Goal: Task Accomplishment & Management: Complete application form

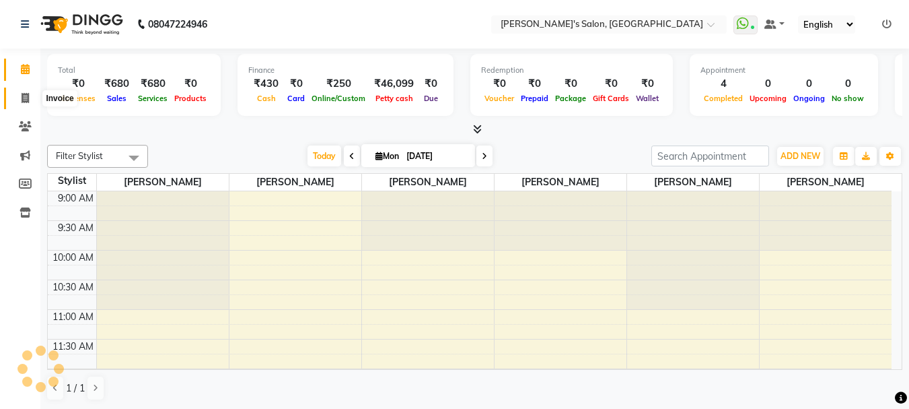
select select "en"
click at [30, 95] on span at bounding box center [25, 98] width 24 height 15
select select "service"
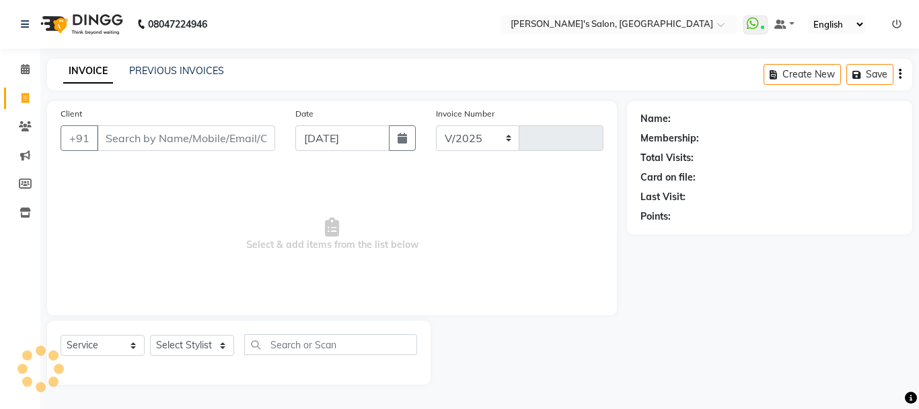
select select "716"
type input "0442"
click at [141, 136] on input "Client" at bounding box center [186, 138] width 178 height 26
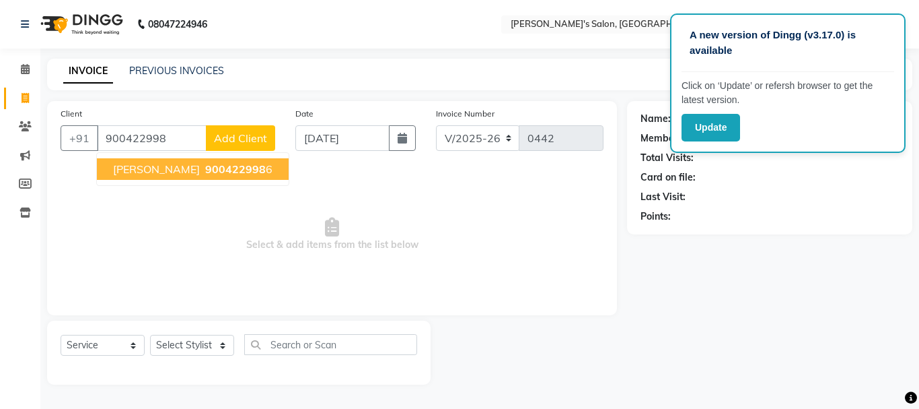
click at [144, 170] on span "[PERSON_NAME]" at bounding box center [156, 168] width 87 height 13
type input "9004229986"
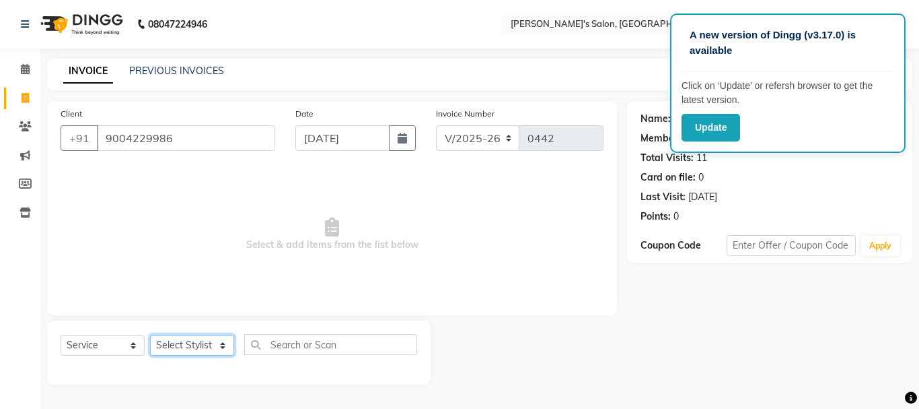
click at [197, 350] on select "Select Stylist [PERSON_NAME] [PERSON_NAME] [PERSON_NAME] [PERSON_NAME] [PERSON_…" at bounding box center [192, 345] width 84 height 21
select select "85925"
click at [150, 335] on select "Select Stylist [PERSON_NAME] [PERSON_NAME] [PERSON_NAME] [PERSON_NAME] [PERSON_…" at bounding box center [192, 345] width 84 height 21
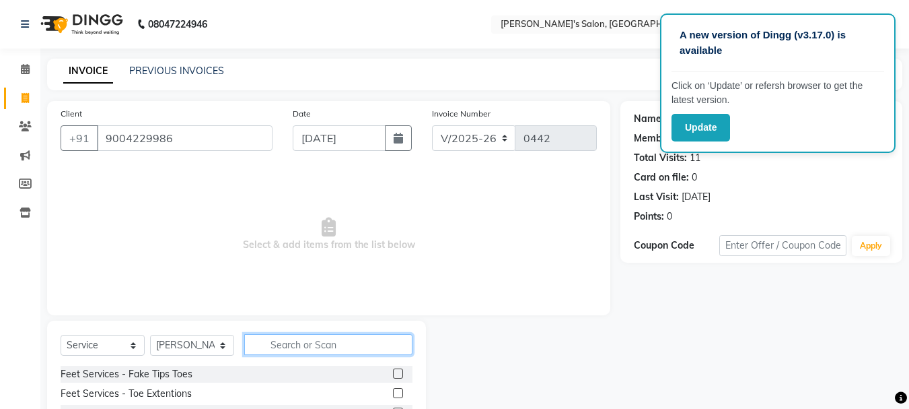
click at [309, 343] on input "text" at bounding box center [328, 344] width 168 height 21
type input "ey"
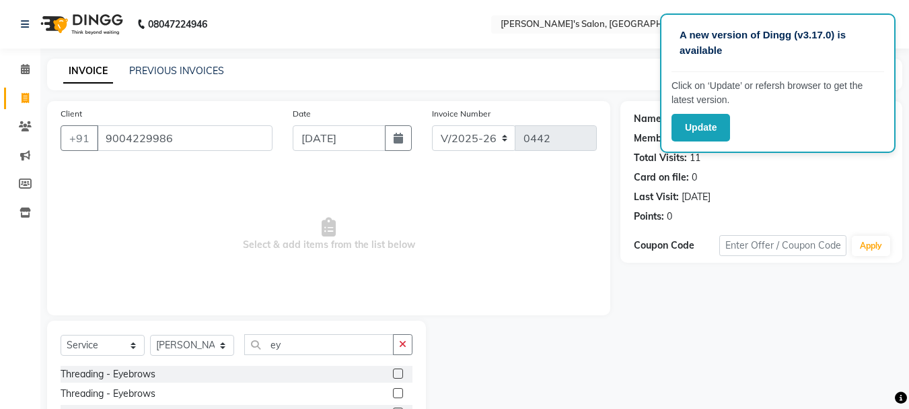
click at [413, 363] on div "Select Service Product Membership Package Voucher Prepaid Gift Card Select Styl…" at bounding box center [237, 350] width 352 height 32
click at [393, 371] on label at bounding box center [398, 373] width 10 height 10
click at [393, 371] on input "checkbox" at bounding box center [397, 374] width 9 height 9
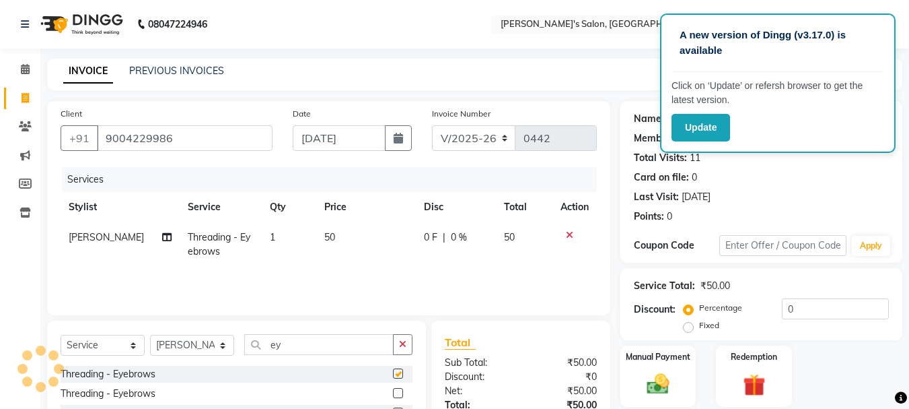
checkbox input "false"
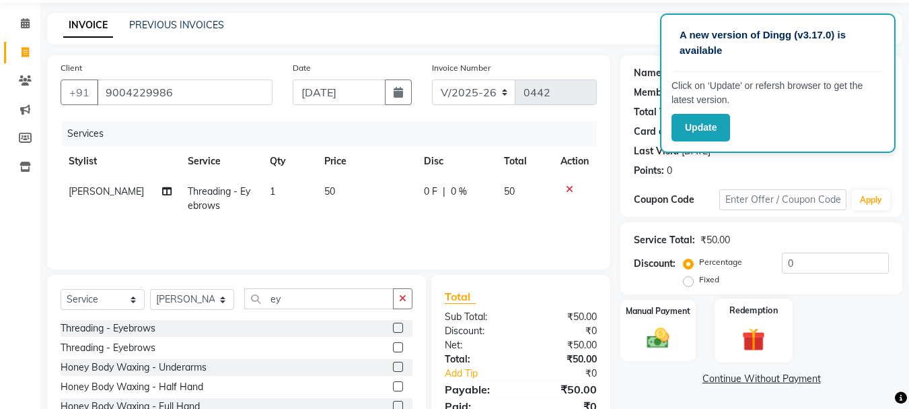
scroll to position [131, 0]
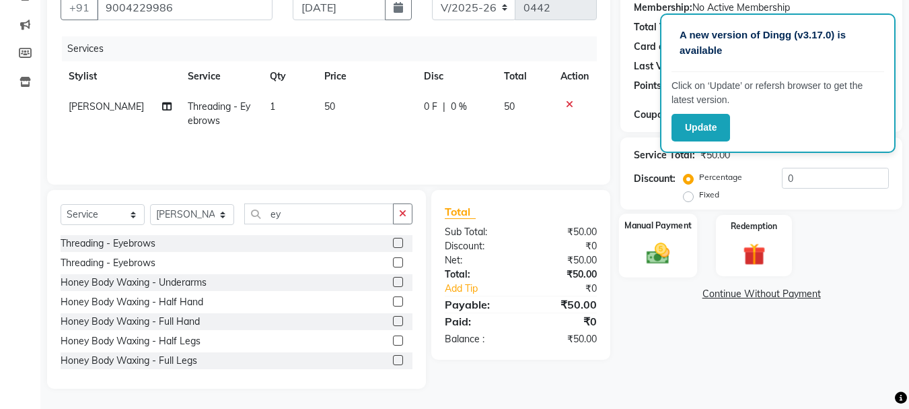
click at [646, 249] on img at bounding box center [658, 253] width 38 height 27
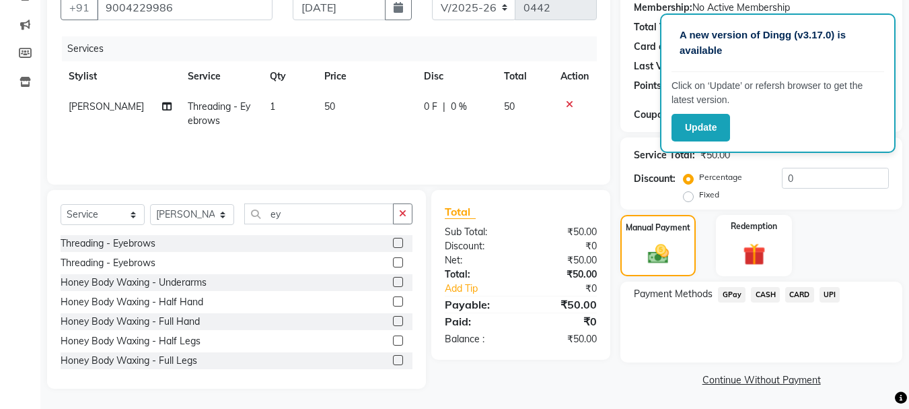
click at [734, 296] on span "GPay" at bounding box center [732, 294] width 28 height 15
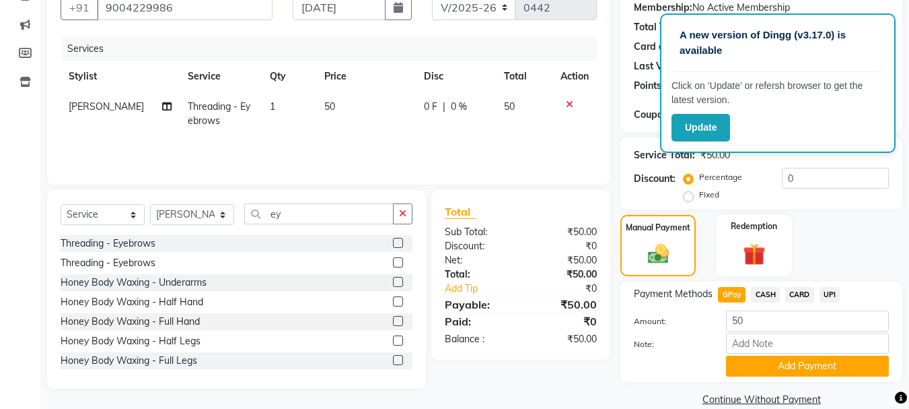
scroll to position [151, 0]
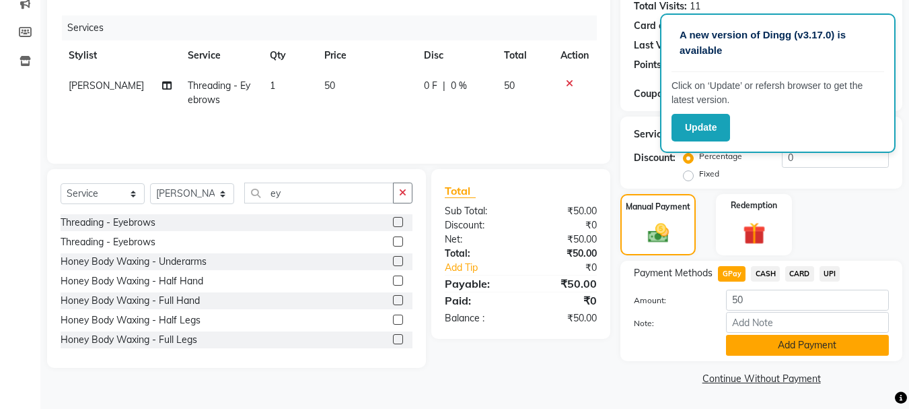
click at [777, 348] on button "Add Payment" at bounding box center [807, 345] width 163 height 21
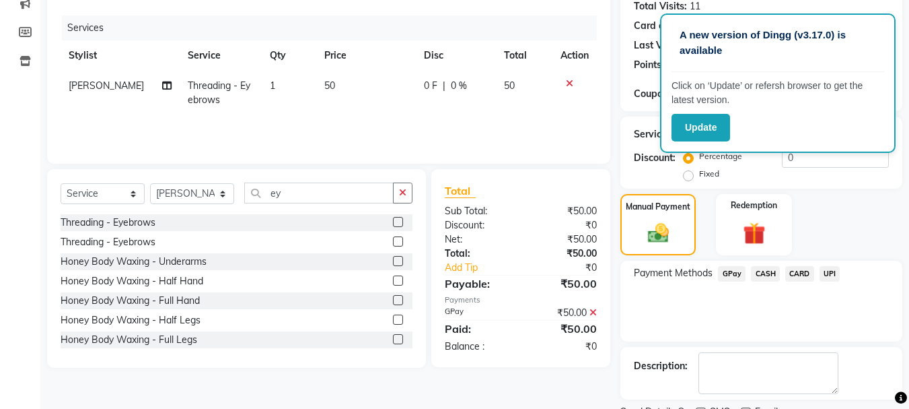
scroll to position [208, 0]
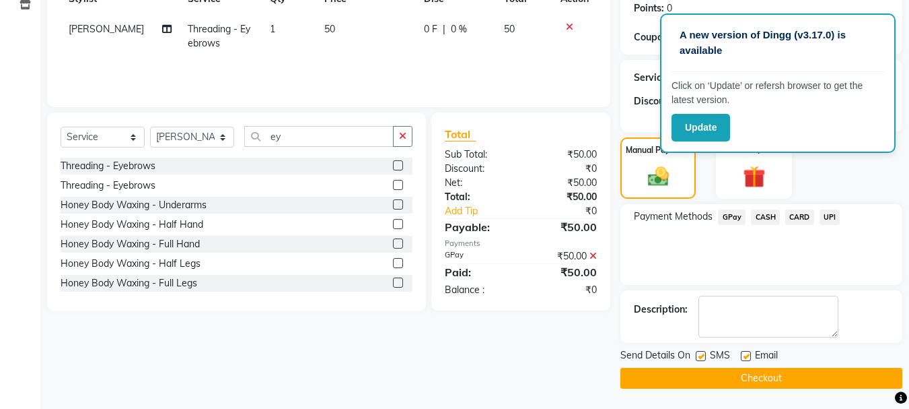
click at [765, 378] on button "Checkout" at bounding box center [762, 378] width 282 height 21
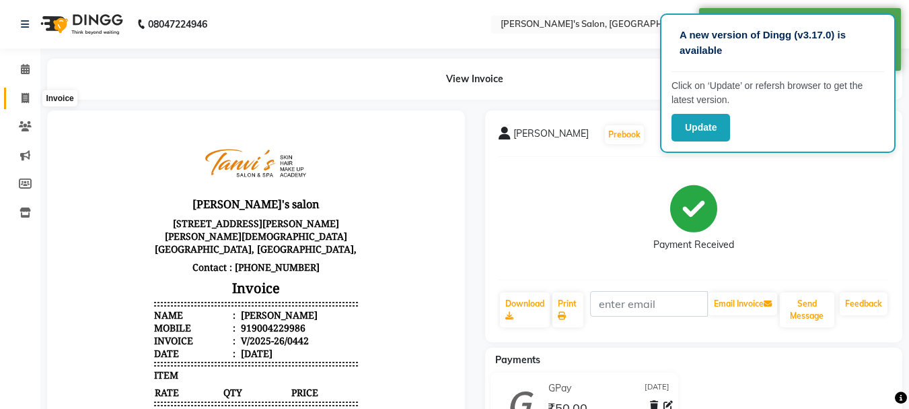
click at [27, 100] on icon at bounding box center [25, 98] width 7 height 10
select select "service"
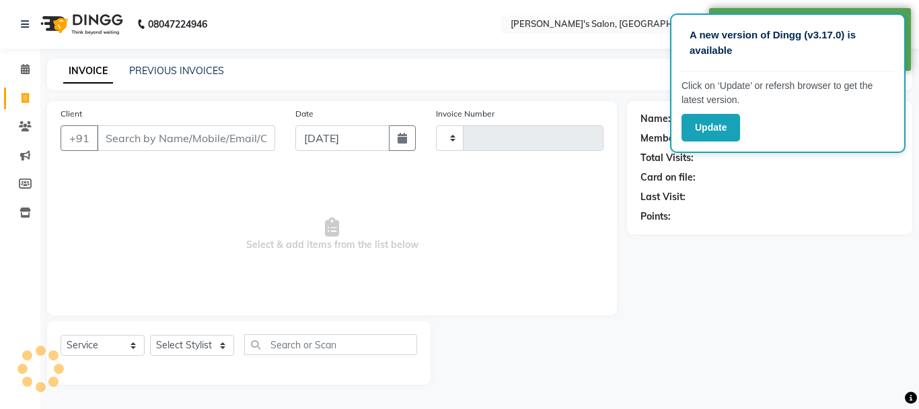
type input "0443"
select select "716"
click at [129, 141] on input "Client" at bounding box center [186, 138] width 178 height 26
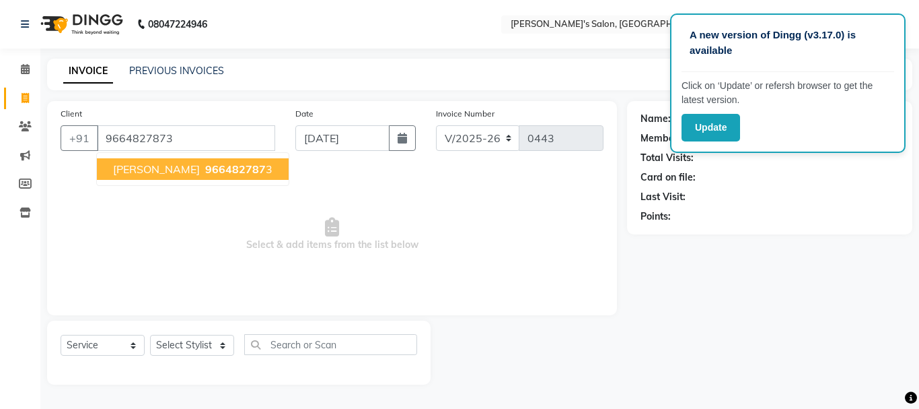
type input "9664827873"
click at [148, 165] on span "[PERSON_NAME]" at bounding box center [156, 168] width 87 height 13
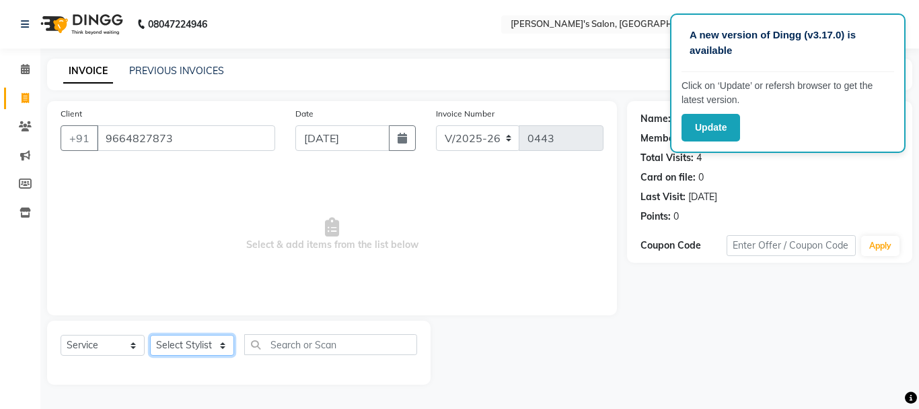
click at [176, 343] on select "Select Stylist [PERSON_NAME] [PERSON_NAME] [PERSON_NAME] [PERSON_NAME] [PERSON_…" at bounding box center [192, 345] width 84 height 21
select select "85925"
click at [150, 335] on select "Select Stylist [PERSON_NAME] [PERSON_NAME] [PERSON_NAME] [PERSON_NAME] [PERSON_…" at bounding box center [192, 345] width 84 height 21
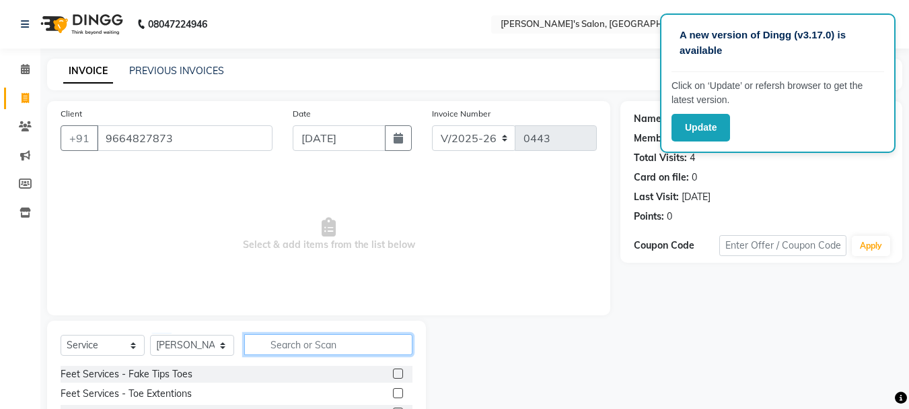
click at [304, 349] on input "text" at bounding box center [328, 344] width 168 height 21
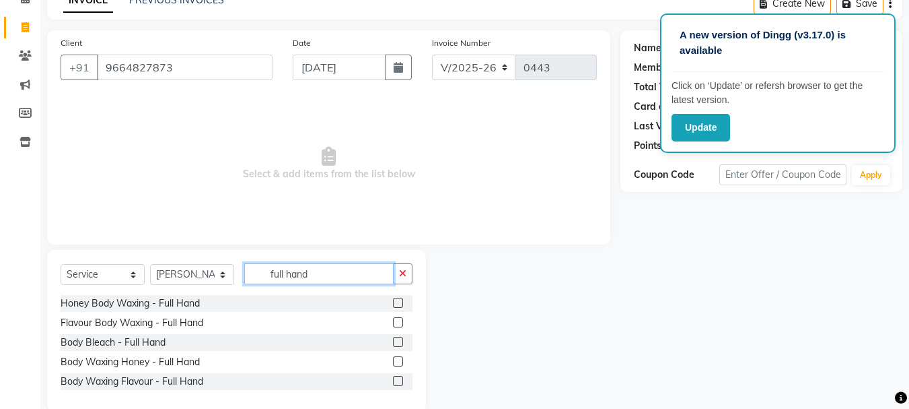
scroll to position [94, 0]
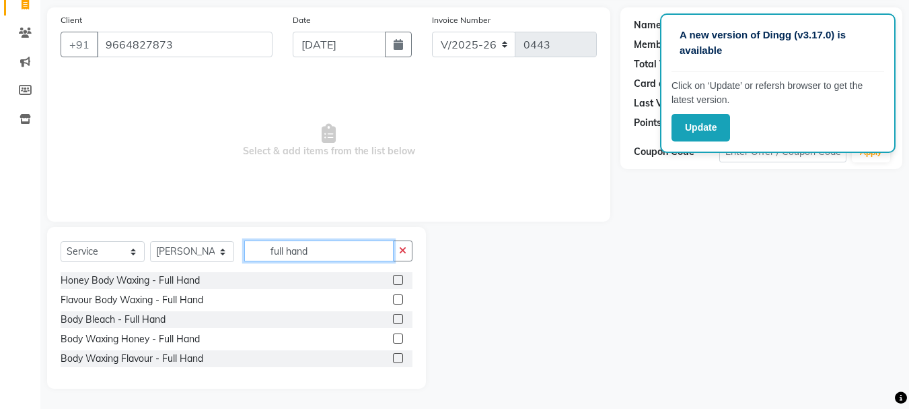
type input "full hand"
click at [401, 358] on label at bounding box center [398, 358] width 10 height 10
click at [401, 358] on input "checkbox" at bounding box center [397, 358] width 9 height 9
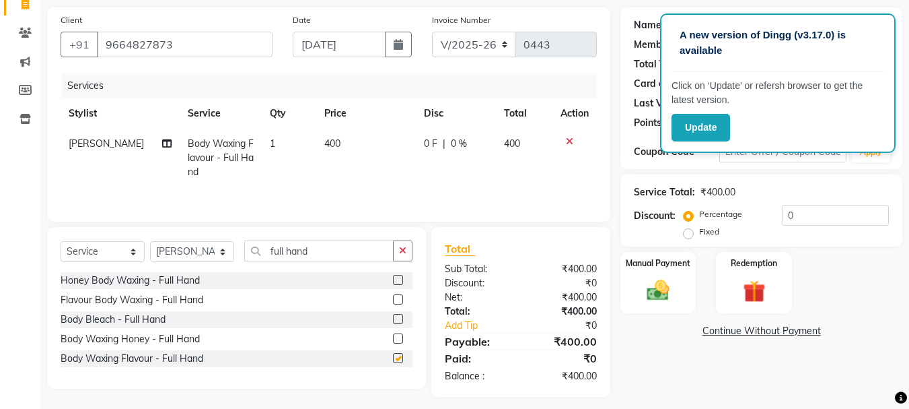
checkbox input "false"
click at [403, 249] on icon "button" at bounding box center [402, 250] width 7 height 9
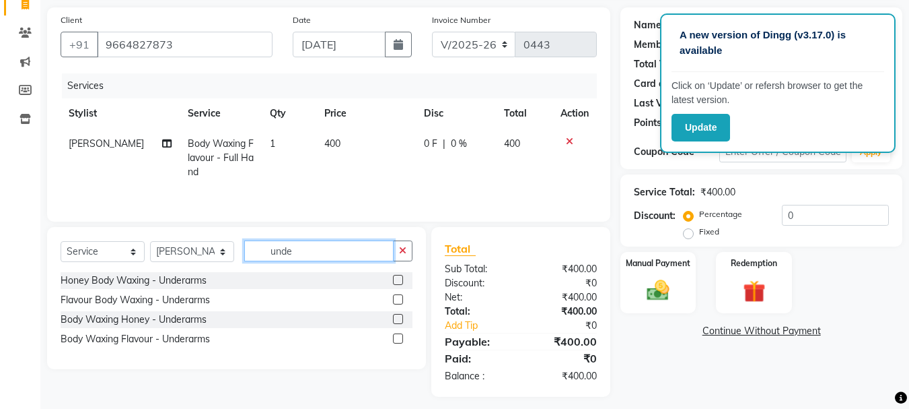
type input "unde"
click at [399, 339] on label at bounding box center [398, 338] width 10 height 10
click at [399, 339] on input "checkbox" at bounding box center [397, 339] width 9 height 9
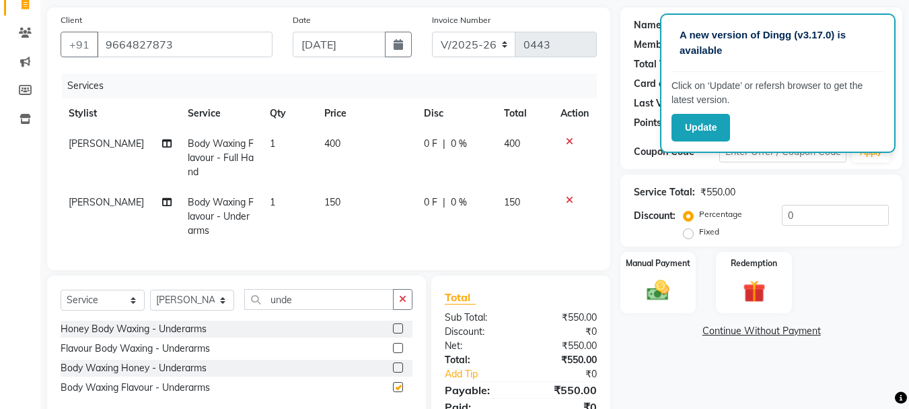
checkbox input "false"
click at [402, 304] on icon "button" at bounding box center [402, 298] width 7 height 9
type input "eyeb"
click at [397, 333] on label at bounding box center [398, 328] width 10 height 10
click at [397, 333] on input "checkbox" at bounding box center [397, 328] width 9 height 9
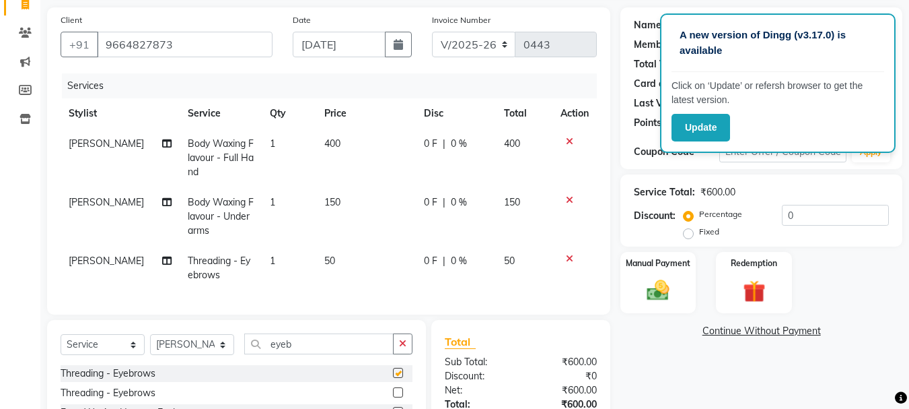
checkbox input "false"
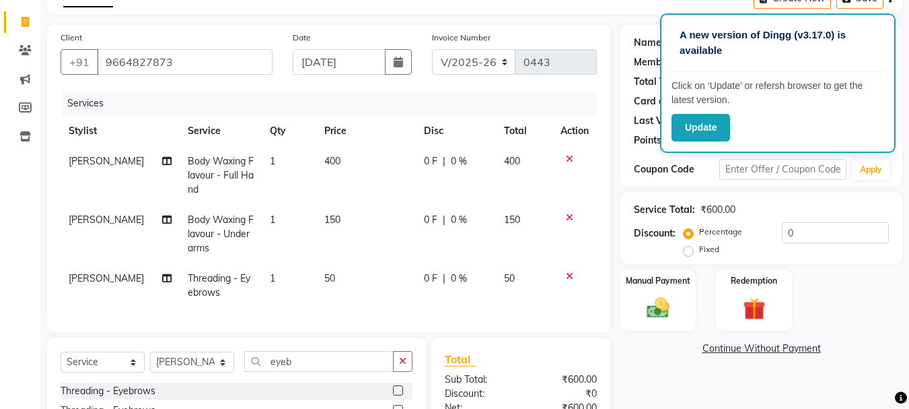
scroll to position [70, 0]
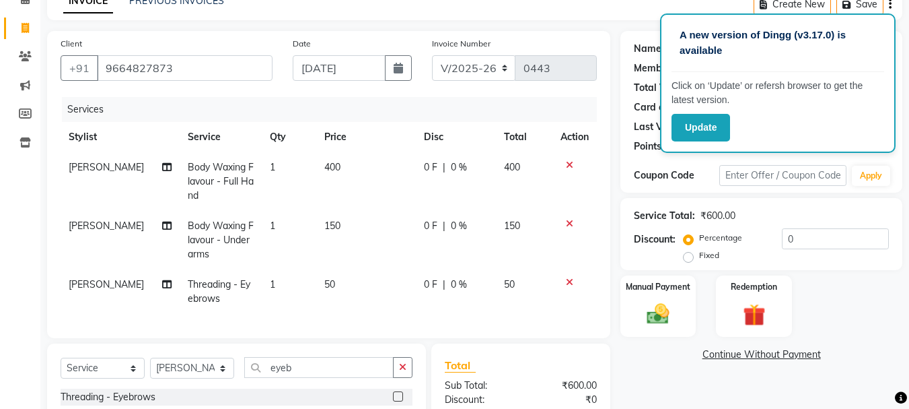
click at [568, 164] on icon at bounding box center [569, 164] width 7 height 9
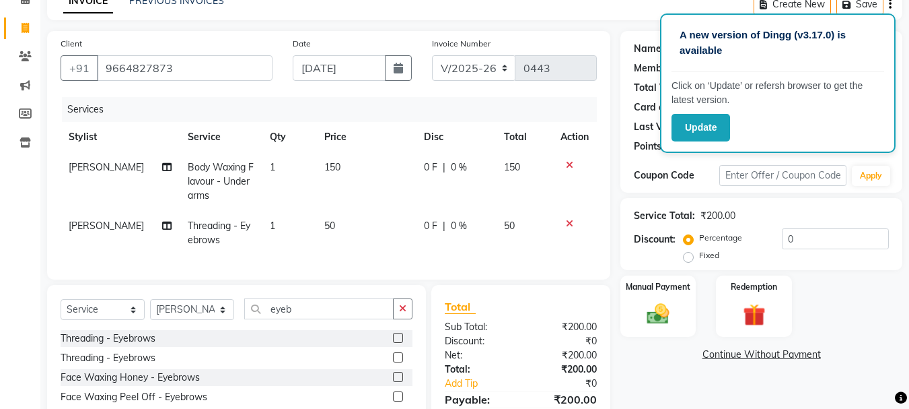
click at [570, 166] on icon at bounding box center [569, 164] width 7 height 9
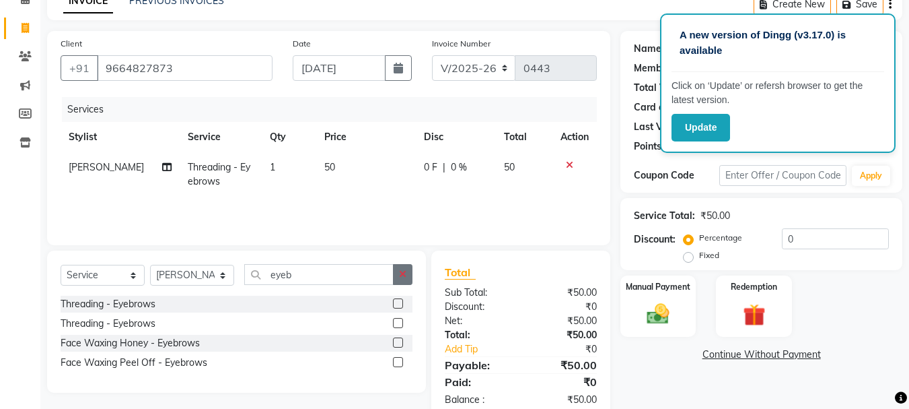
click at [407, 276] on icon "button" at bounding box center [402, 273] width 7 height 9
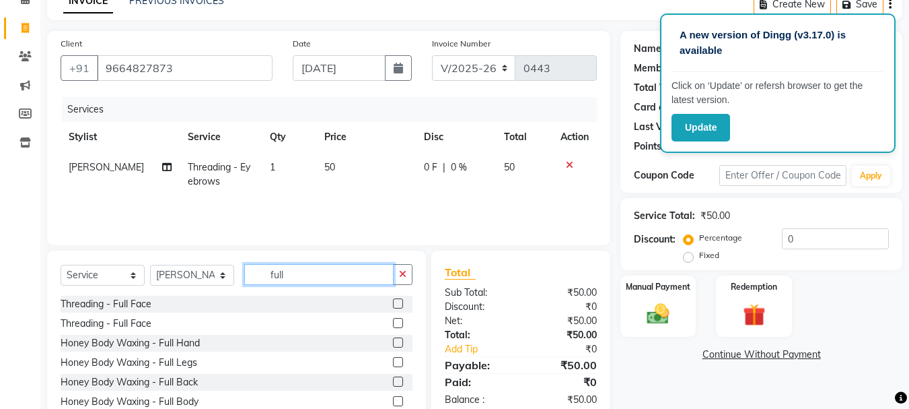
type input "full"
click at [393, 343] on label at bounding box center [398, 342] width 10 height 10
click at [393, 343] on input "checkbox" at bounding box center [397, 343] width 9 height 9
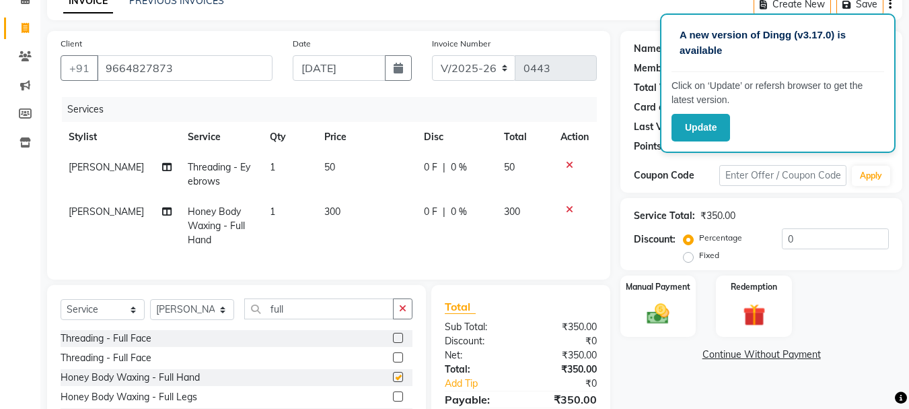
checkbox input "false"
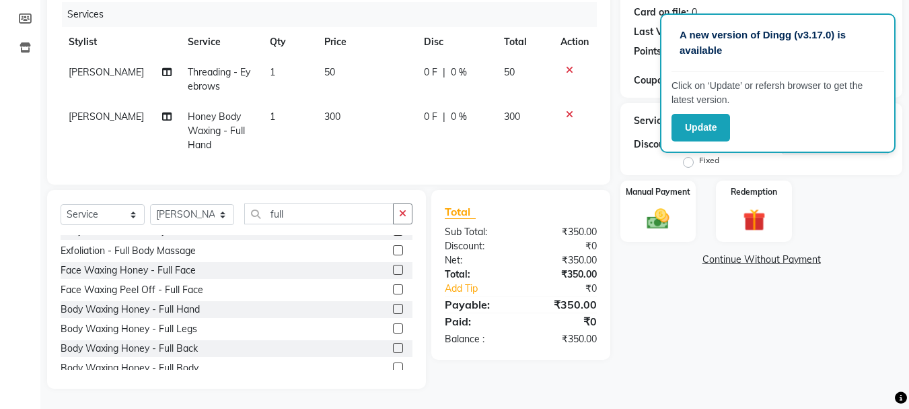
scroll to position [404, 0]
click at [397, 217] on button "button" at bounding box center [403, 213] width 20 height 21
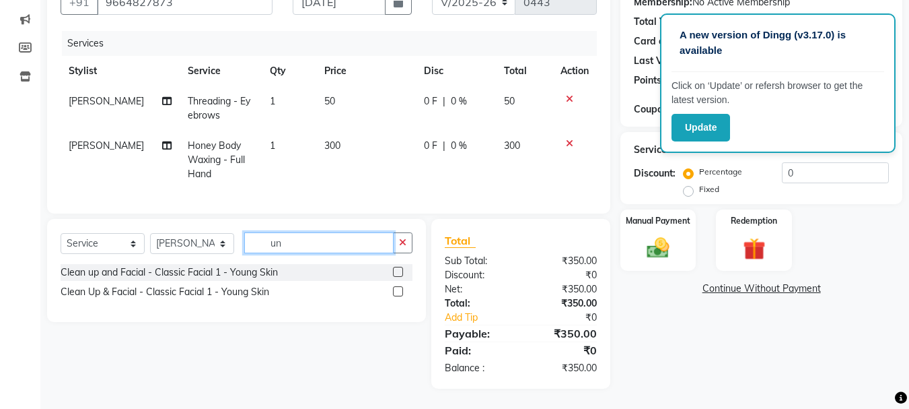
scroll to position [158, 0]
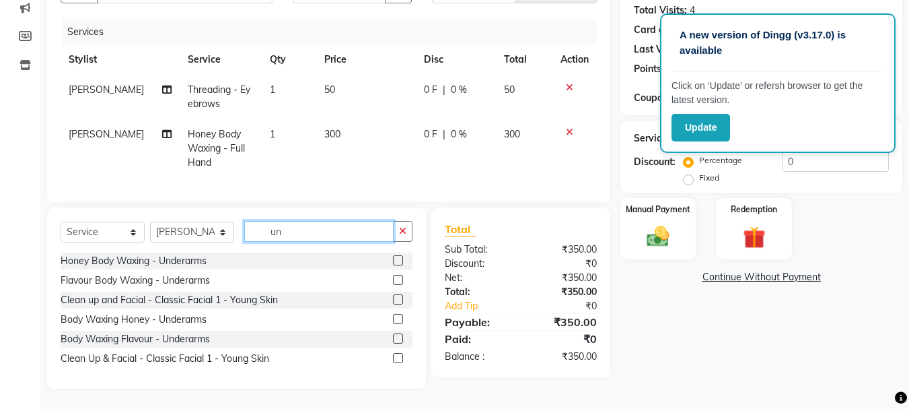
type input "un"
click at [401, 262] on label at bounding box center [398, 260] width 10 height 10
click at [401, 262] on input "checkbox" at bounding box center [397, 260] width 9 height 9
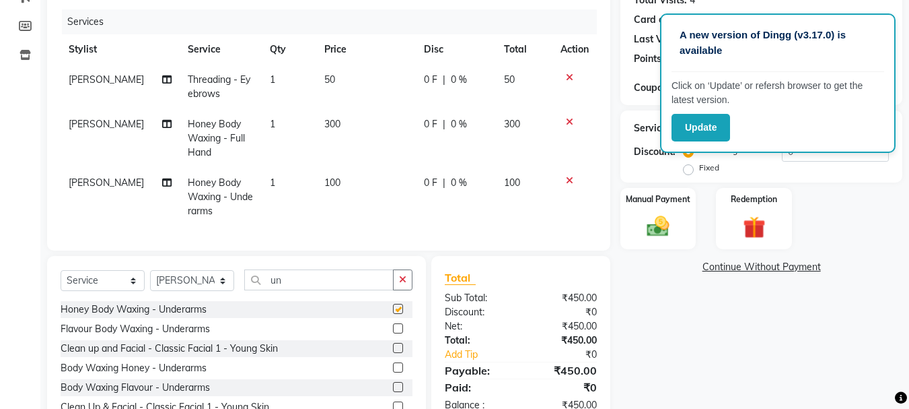
checkbox input "false"
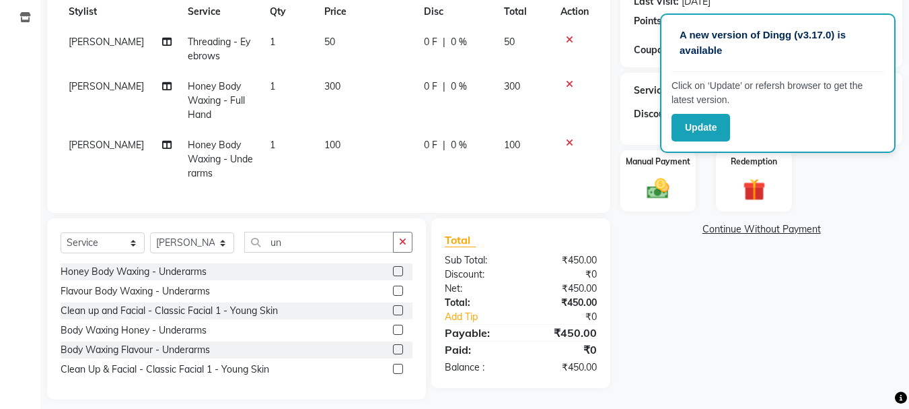
scroll to position [216, 0]
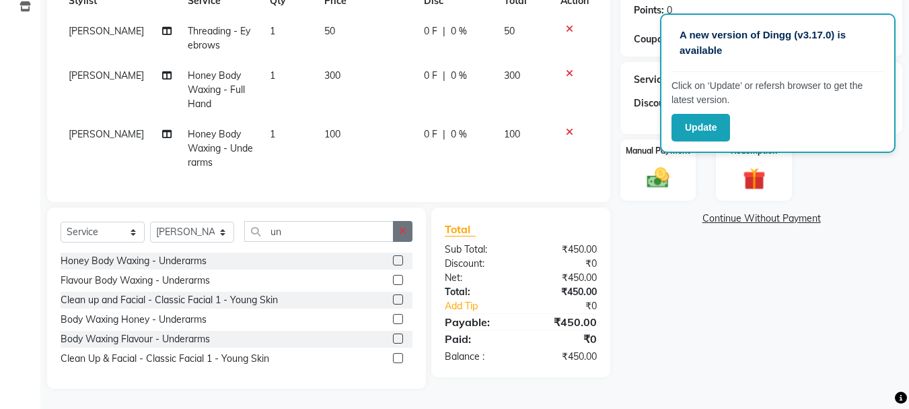
click at [401, 234] on icon "button" at bounding box center [402, 230] width 7 height 9
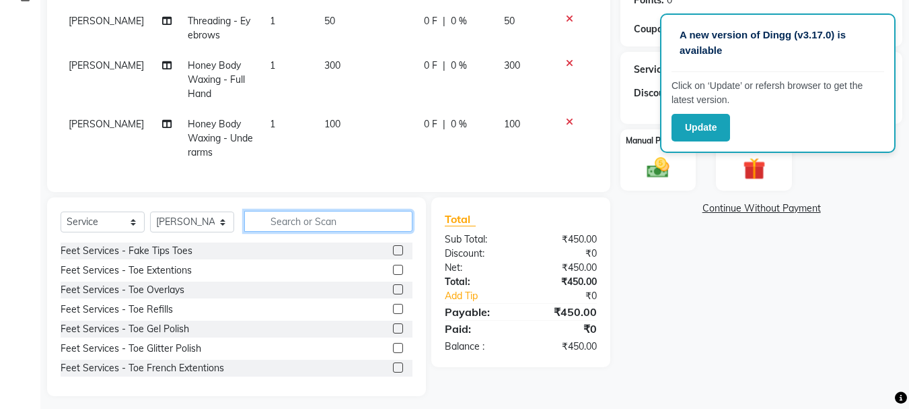
click at [279, 232] on input "text" at bounding box center [328, 221] width 168 height 21
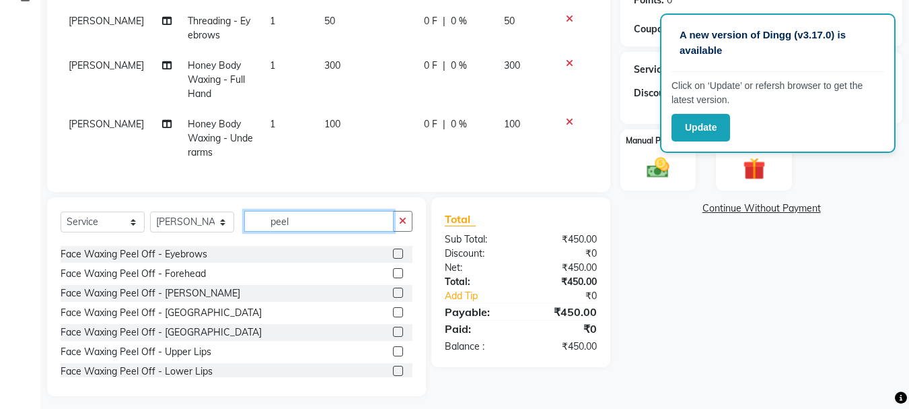
scroll to position [67, 0]
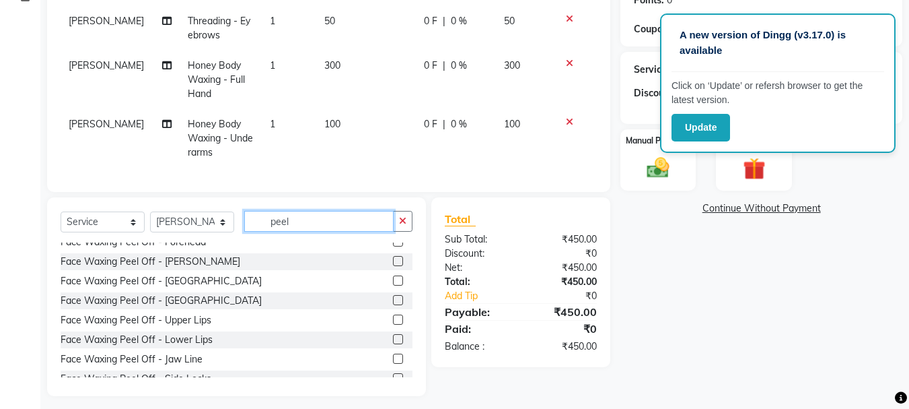
type input "peel"
click at [393, 324] on label at bounding box center [398, 319] width 10 height 10
click at [393, 324] on input "checkbox" at bounding box center [397, 320] width 9 height 9
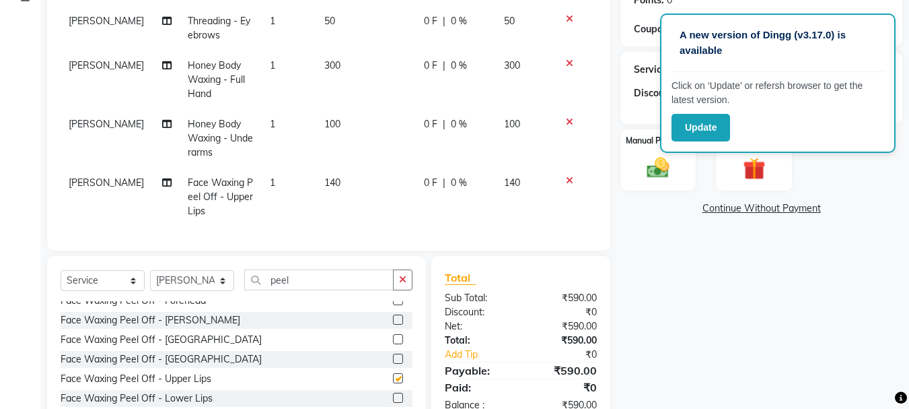
checkbox input "false"
click at [648, 174] on img at bounding box center [658, 167] width 38 height 27
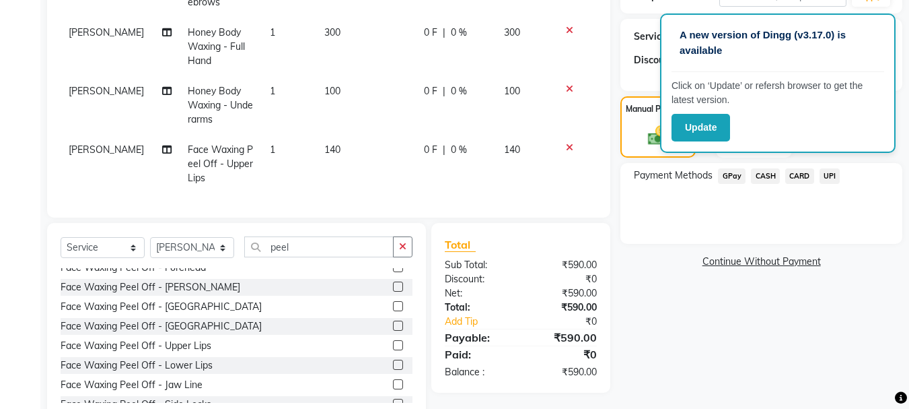
scroll to position [216, 0]
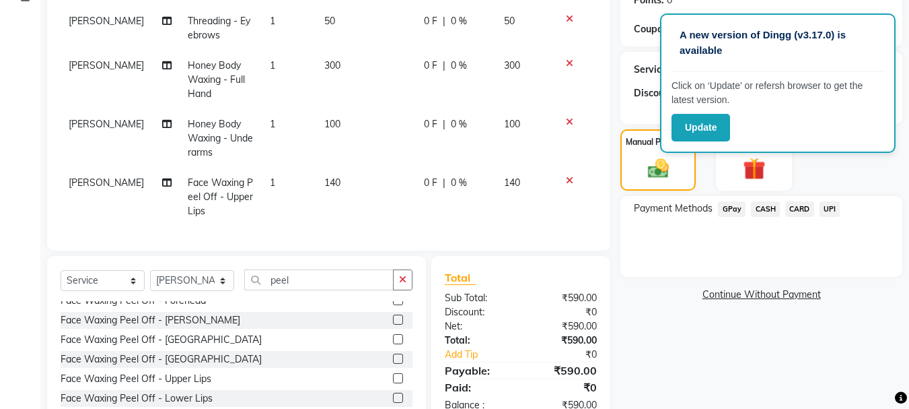
drag, startPoint x: 734, startPoint y: 196, endPoint x: 734, endPoint y: 205, distance: 8.8
click at [734, 205] on div "Payment Methods GPay CASH CARD UPI" at bounding box center [762, 236] width 282 height 81
click at [734, 205] on span "GPay" at bounding box center [732, 208] width 28 height 15
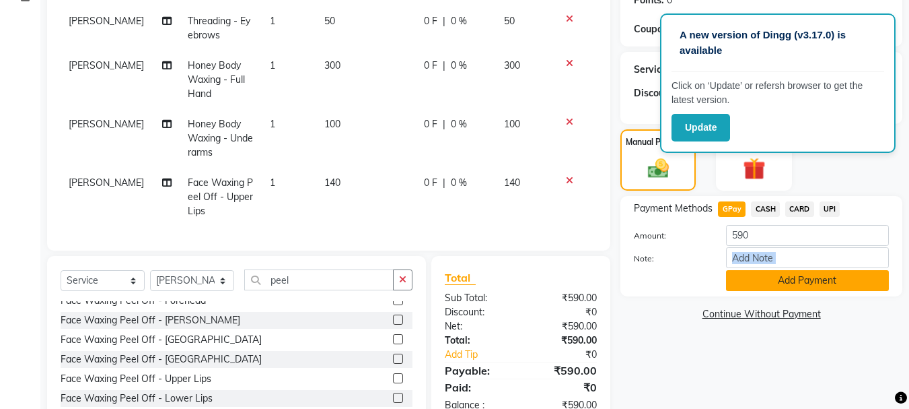
click at [769, 277] on div "Amount: 590 Note: Add Payment" at bounding box center [761, 258] width 255 height 66
click at [769, 279] on button "Add Payment" at bounding box center [807, 280] width 163 height 21
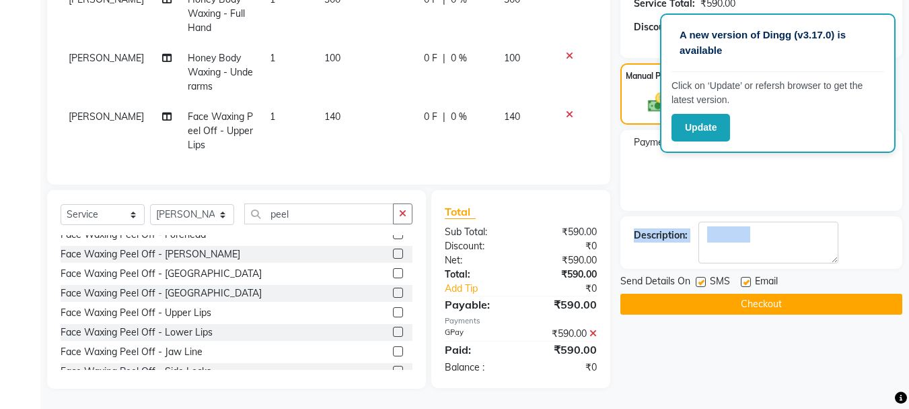
scroll to position [292, 0]
click at [749, 298] on button "Checkout" at bounding box center [762, 303] width 282 height 21
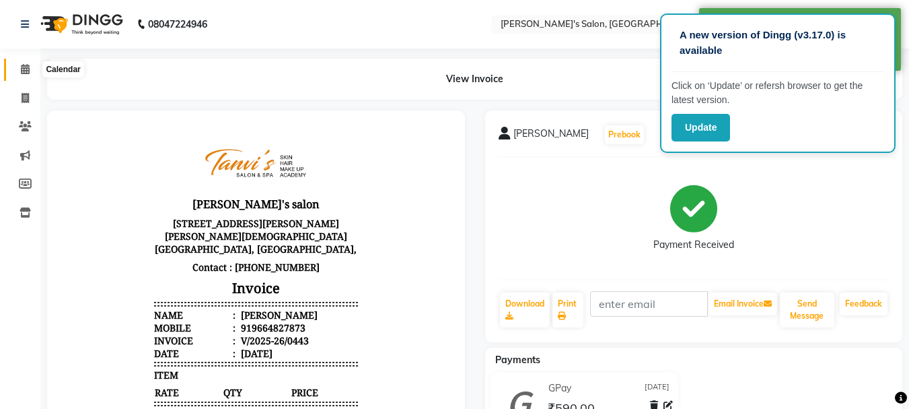
click at [26, 73] on span at bounding box center [25, 69] width 24 height 15
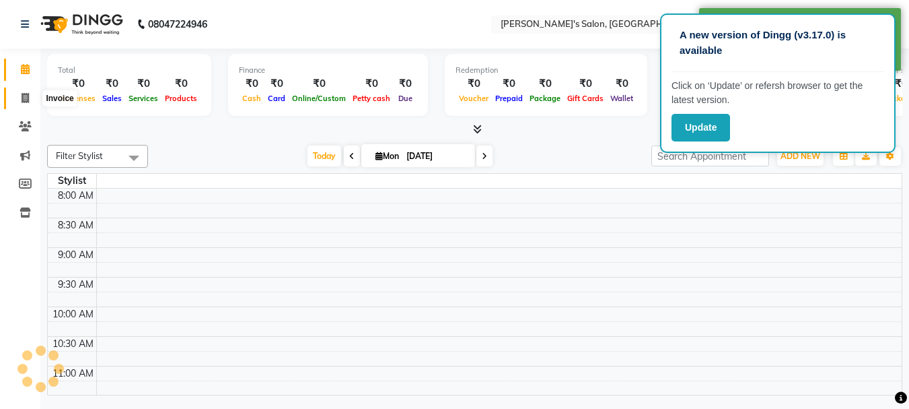
click at [20, 96] on span at bounding box center [25, 98] width 24 height 15
select select "service"
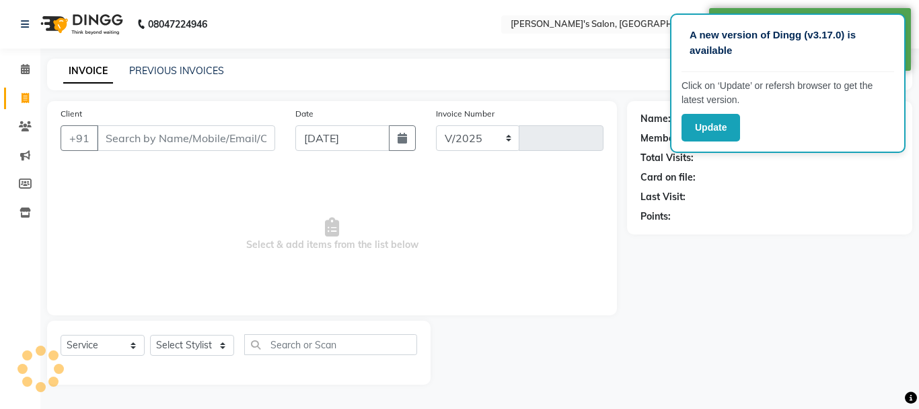
select select "716"
type input "0444"
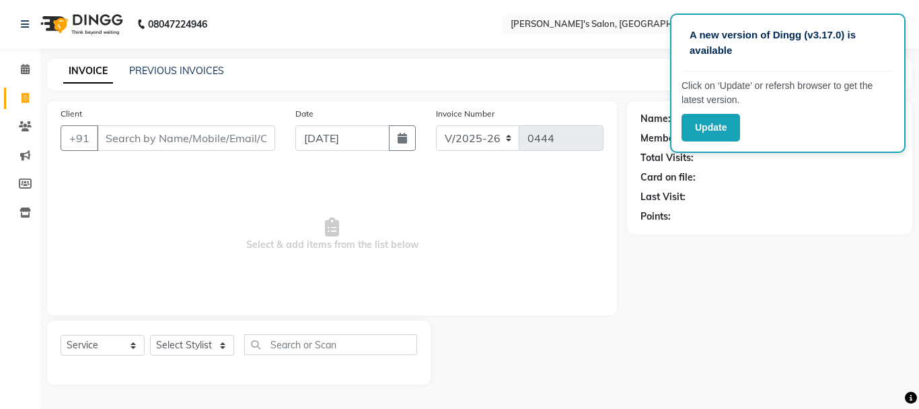
type input "z"
click at [123, 143] on input "z" at bounding box center [186, 138] width 178 height 26
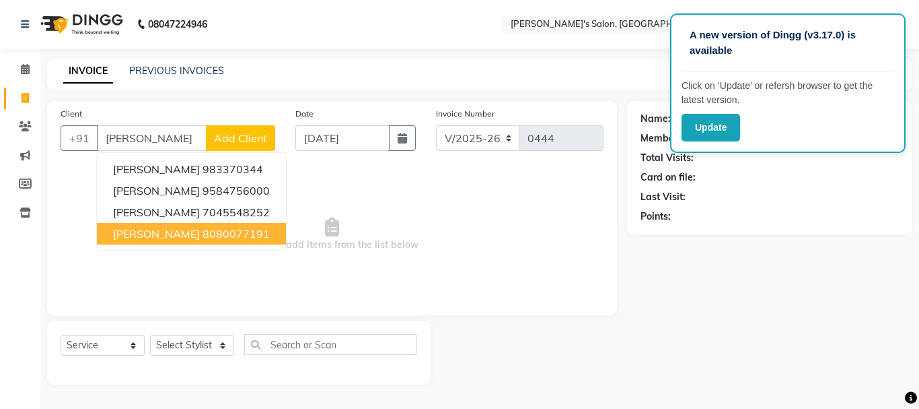
click at [116, 230] on span "[PERSON_NAME]" at bounding box center [156, 233] width 87 height 13
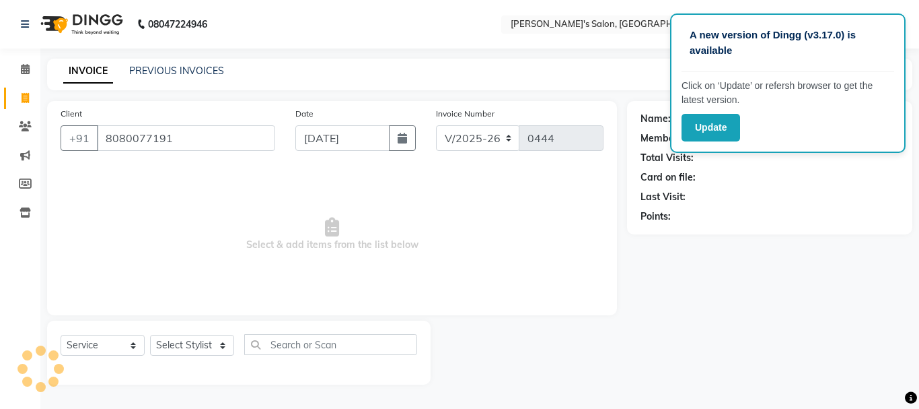
type input "8080077191"
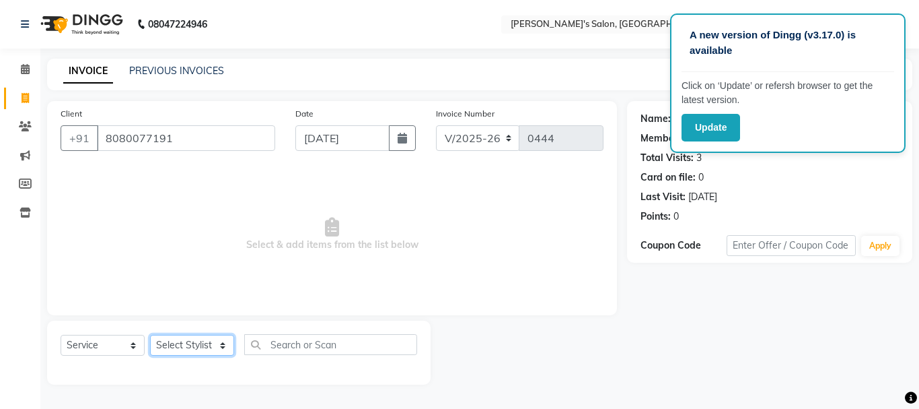
drag, startPoint x: 210, startPoint y: 349, endPoint x: 222, endPoint y: 346, distance: 12.4
click at [215, 347] on select "Select Stylist [PERSON_NAME] [PERSON_NAME] [PERSON_NAME] [PERSON_NAME] [PERSON_…" at bounding box center [192, 345] width 84 height 21
click at [150, 335] on select "Select Stylist [PERSON_NAME] [PERSON_NAME] [PERSON_NAME] [PERSON_NAME] [PERSON_…" at bounding box center [192, 345] width 84 height 21
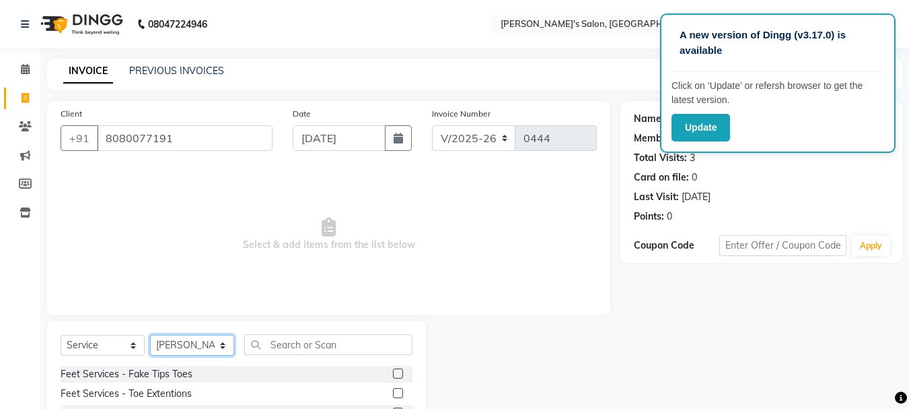
click at [205, 343] on select "Select Stylist [PERSON_NAME] [PERSON_NAME] [PERSON_NAME] [PERSON_NAME] [PERSON_…" at bounding box center [192, 345] width 84 height 21
select select "85926"
click at [150, 335] on select "Select Stylist [PERSON_NAME] [PERSON_NAME] [PERSON_NAME] [PERSON_NAME] [PERSON_…" at bounding box center [192, 345] width 84 height 21
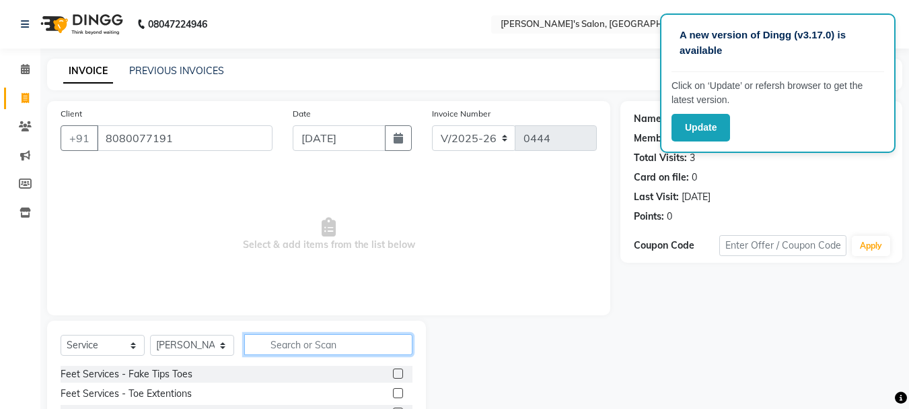
click at [283, 351] on input "text" at bounding box center [328, 344] width 168 height 21
click at [299, 346] on input "hai" at bounding box center [318, 344] width 149 height 21
type input "hair was"
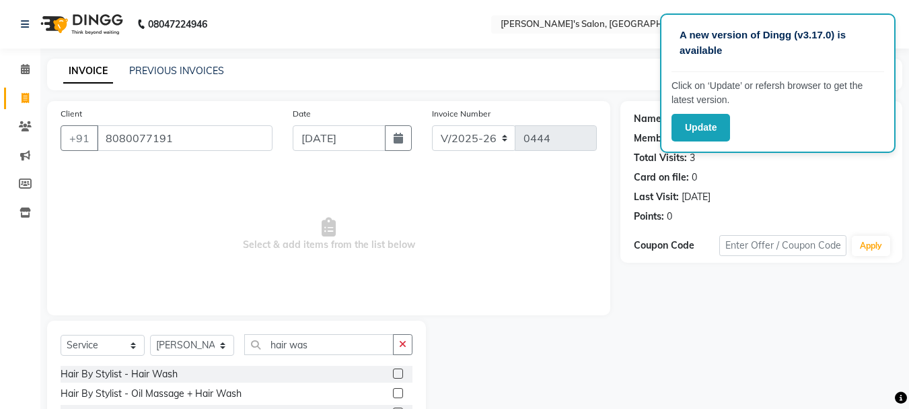
click at [399, 366] on div at bounding box center [403, 374] width 20 height 17
click at [397, 371] on label at bounding box center [398, 373] width 10 height 10
click at [397, 371] on input "checkbox" at bounding box center [397, 374] width 9 height 9
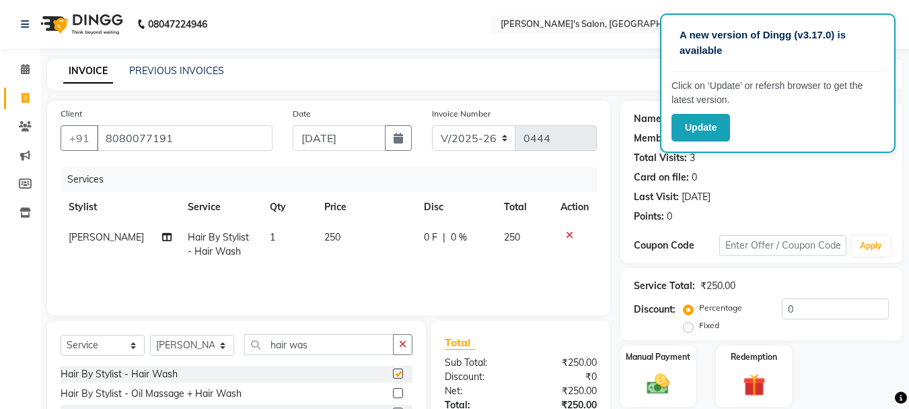
checkbox input "false"
click at [405, 338] on button "button" at bounding box center [403, 344] width 20 height 21
type input "blow"
click at [398, 370] on label at bounding box center [398, 373] width 10 height 10
click at [398, 370] on input "checkbox" at bounding box center [397, 374] width 9 height 9
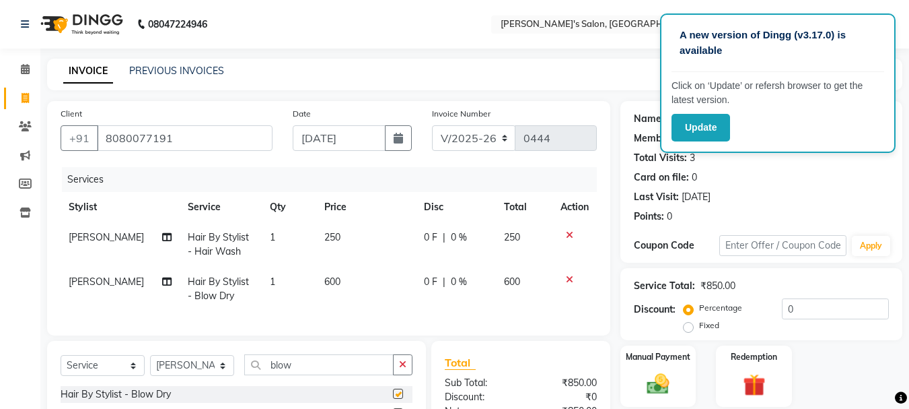
checkbox input "false"
click at [324, 283] on span "600" at bounding box center [332, 281] width 16 height 12
select select "85926"
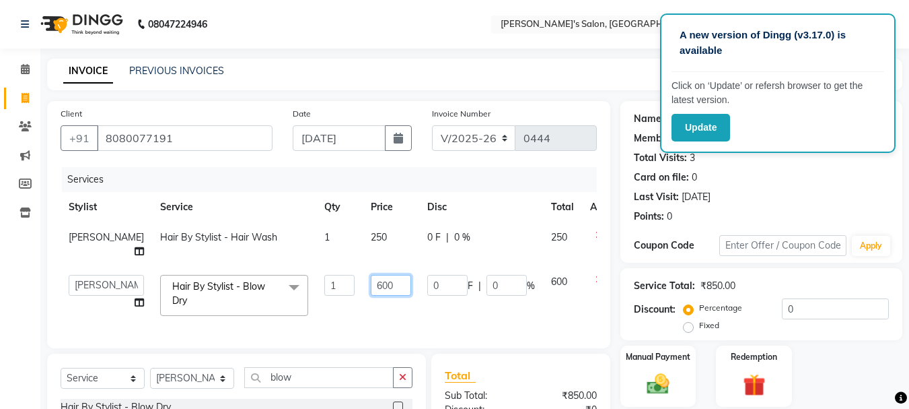
click at [371, 275] on input "600" at bounding box center [391, 285] width 40 height 21
type input "250"
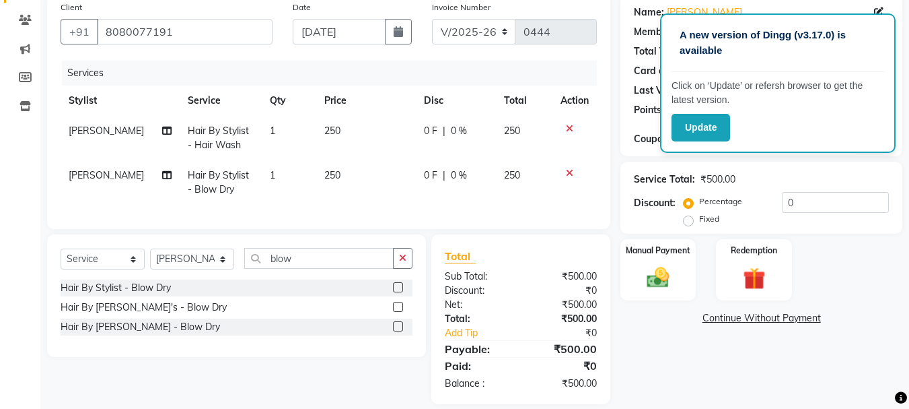
scroll to position [132, 0]
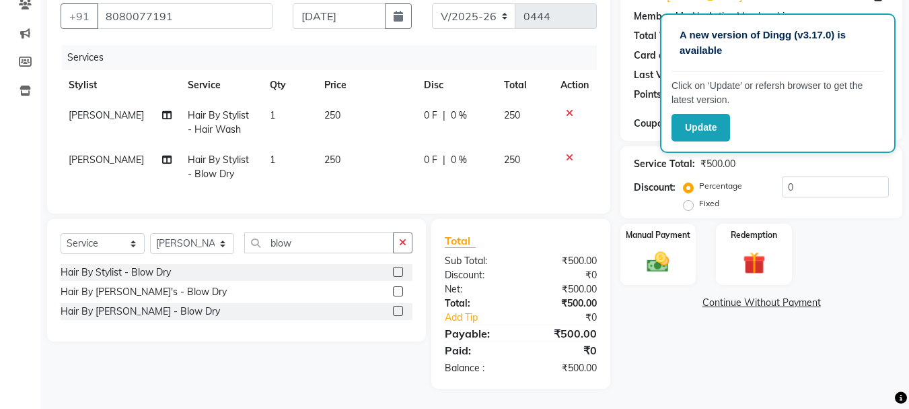
click at [77, 153] on span "[PERSON_NAME]" at bounding box center [106, 159] width 75 height 12
select select "85926"
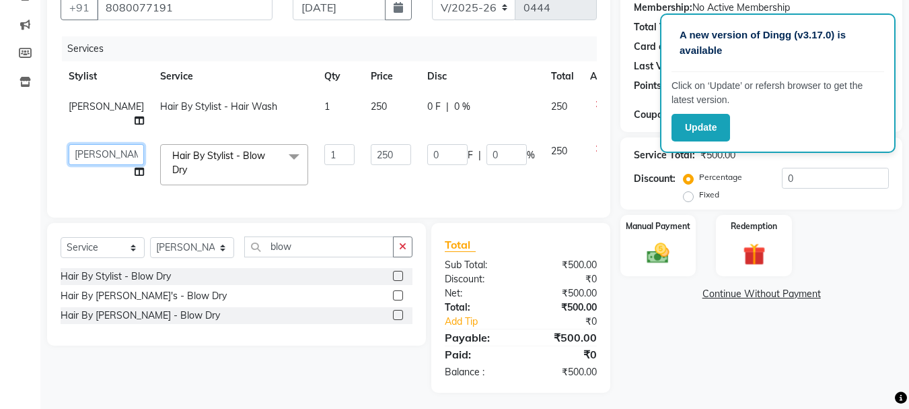
click at [79, 144] on select "[PERSON_NAME] [PERSON_NAME] [PERSON_NAME] [PERSON_NAME] [PERSON_NAME]" at bounding box center [106, 154] width 75 height 21
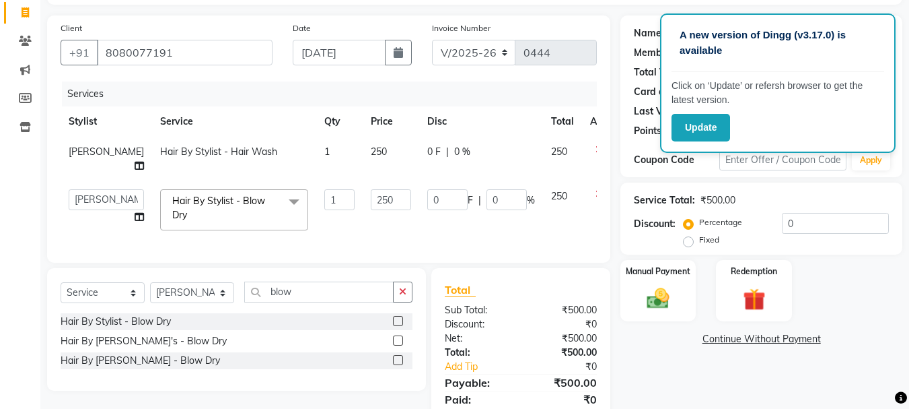
scroll to position [63, 0]
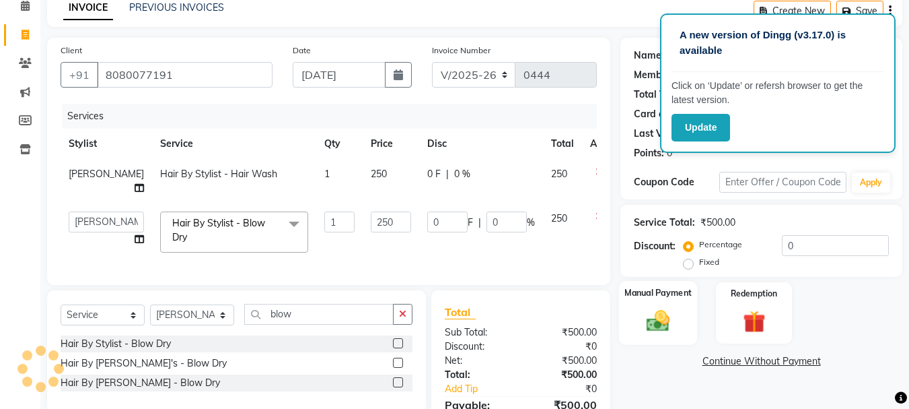
click at [656, 321] on img at bounding box center [658, 320] width 38 height 27
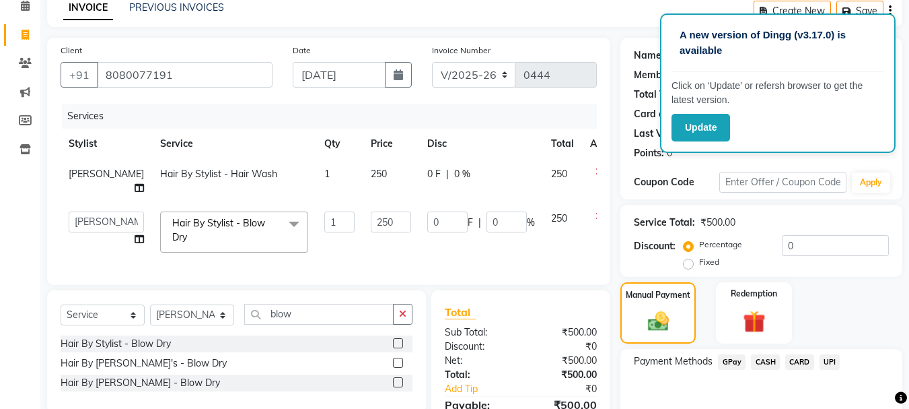
click at [739, 368] on span "GPay" at bounding box center [732, 361] width 28 height 15
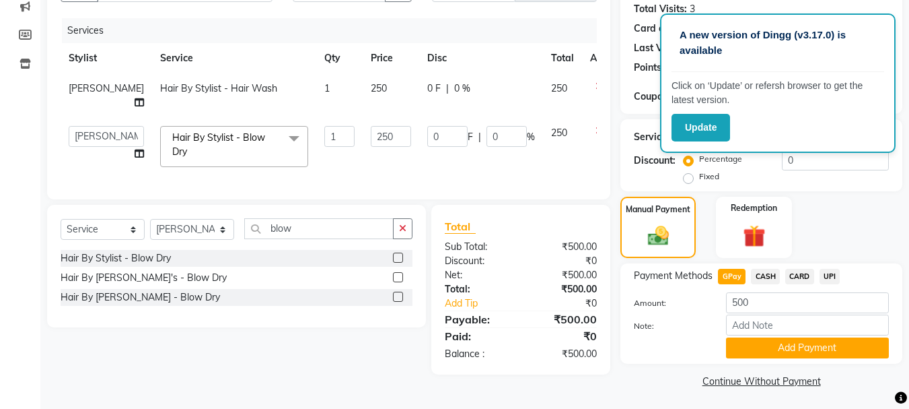
scroll to position [151, 0]
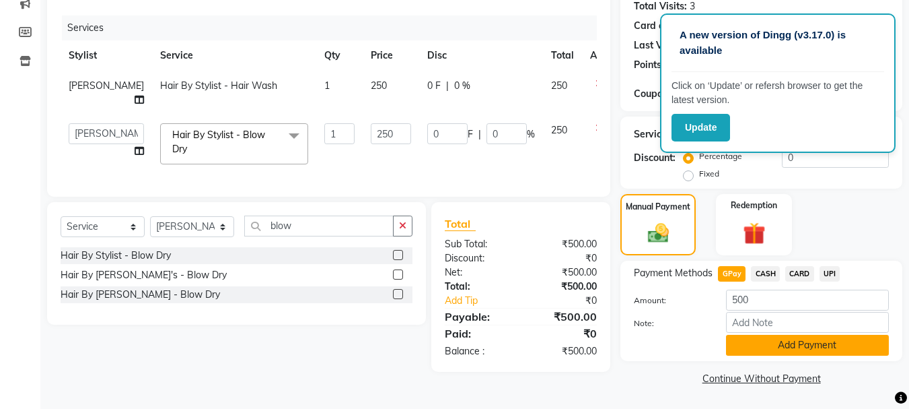
click at [742, 349] on button "Add Payment" at bounding box center [807, 345] width 163 height 21
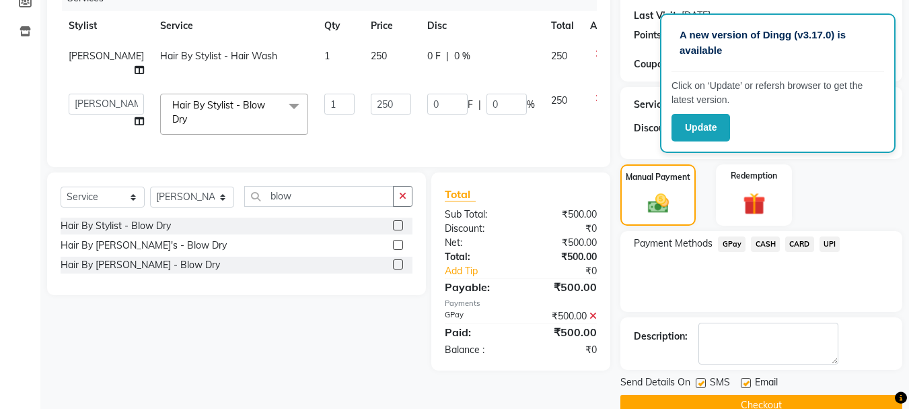
scroll to position [208, 0]
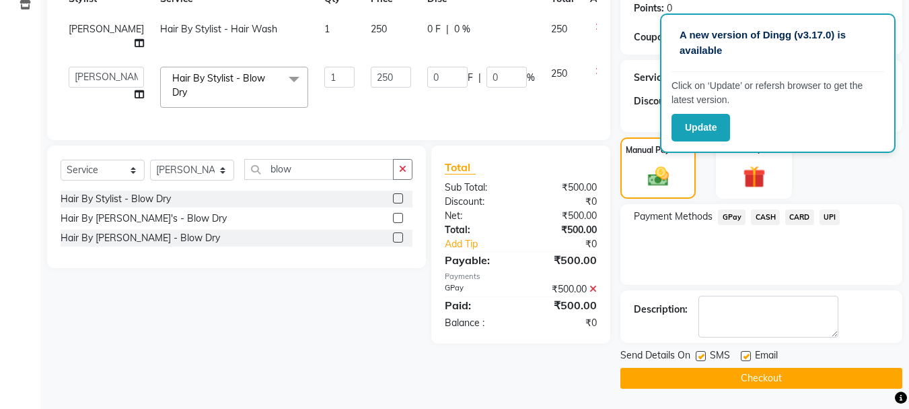
click at [740, 378] on button "Checkout" at bounding box center [762, 378] width 282 height 21
